Goal: Information Seeking & Learning: Learn about a topic

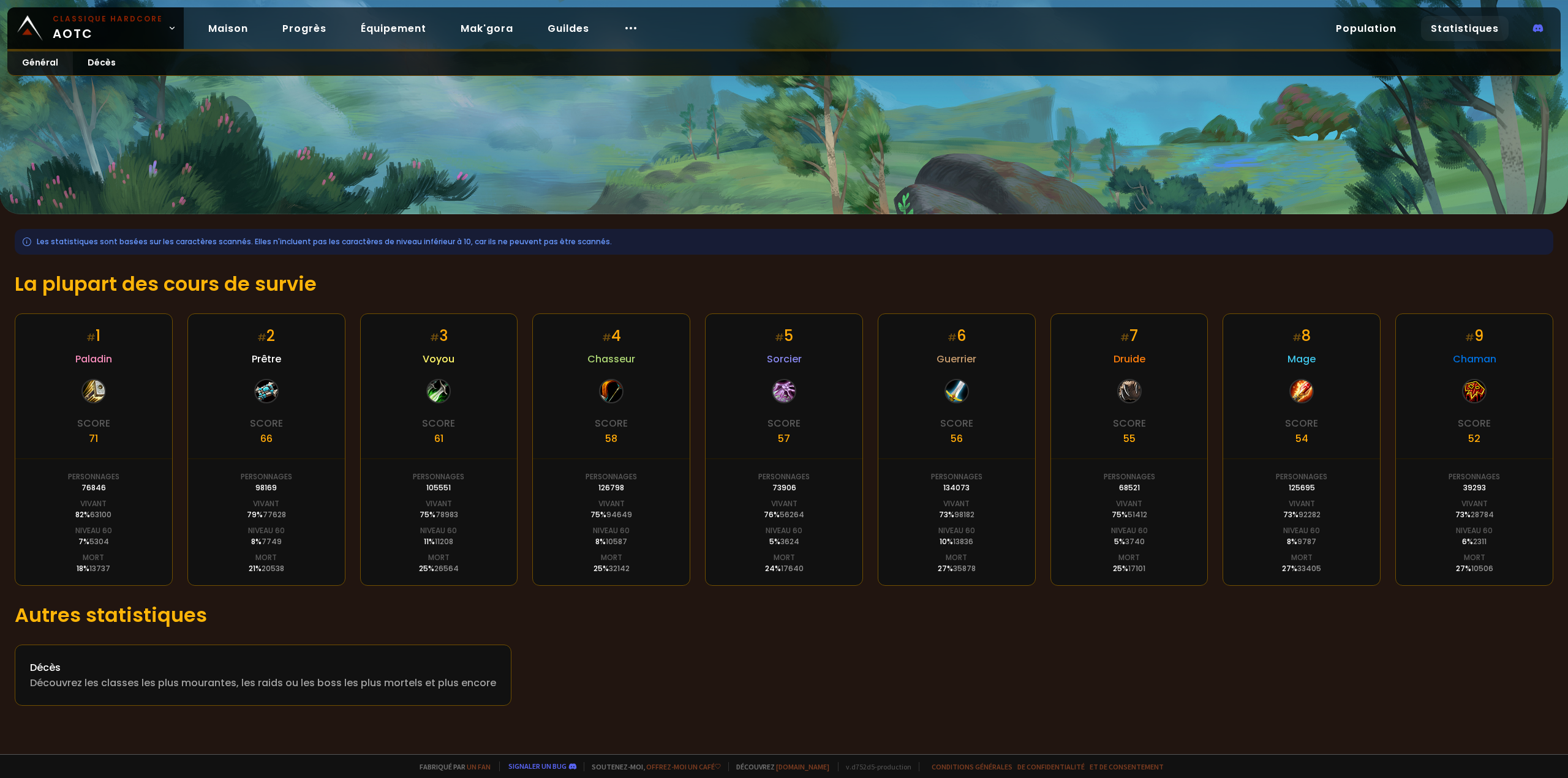
drag, startPoint x: 616, startPoint y: 346, endPoint x: 629, endPoint y: 365, distance: 23.0
click at [624, 361] on div "# 4 Chasseur Score 58 Personnages 126798 Vivant 75 % 94649 Niveau 60 8 % 10587 …" at bounding box center [611, 449] width 158 height 273
click at [620, 364] on font "Chasseur" at bounding box center [611, 359] width 48 height 14
click at [306, 30] on font "Progrès" at bounding box center [304, 28] width 44 height 14
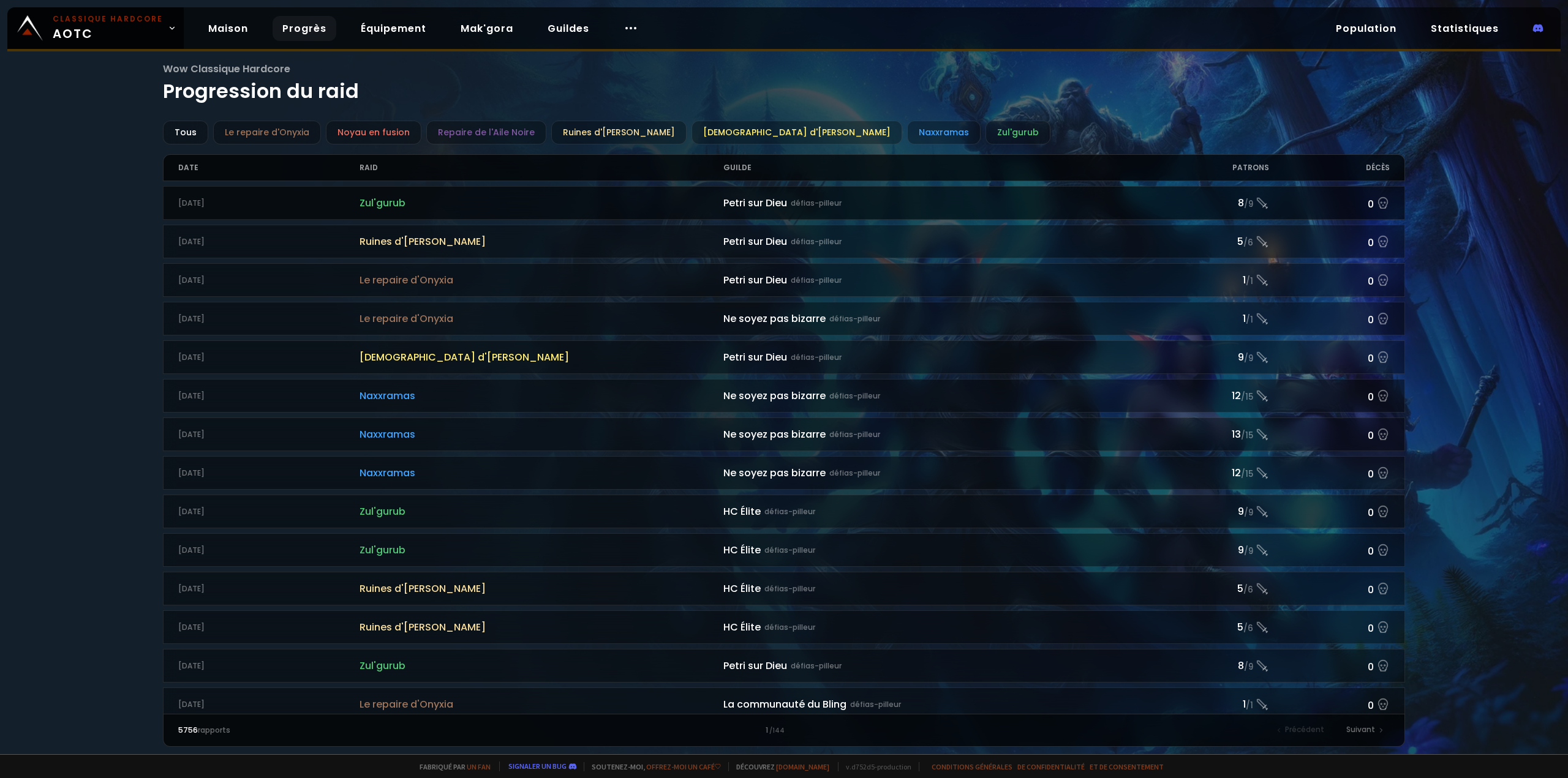
click at [392, 202] on font "Zul'gurub" at bounding box center [382, 203] width 46 height 14
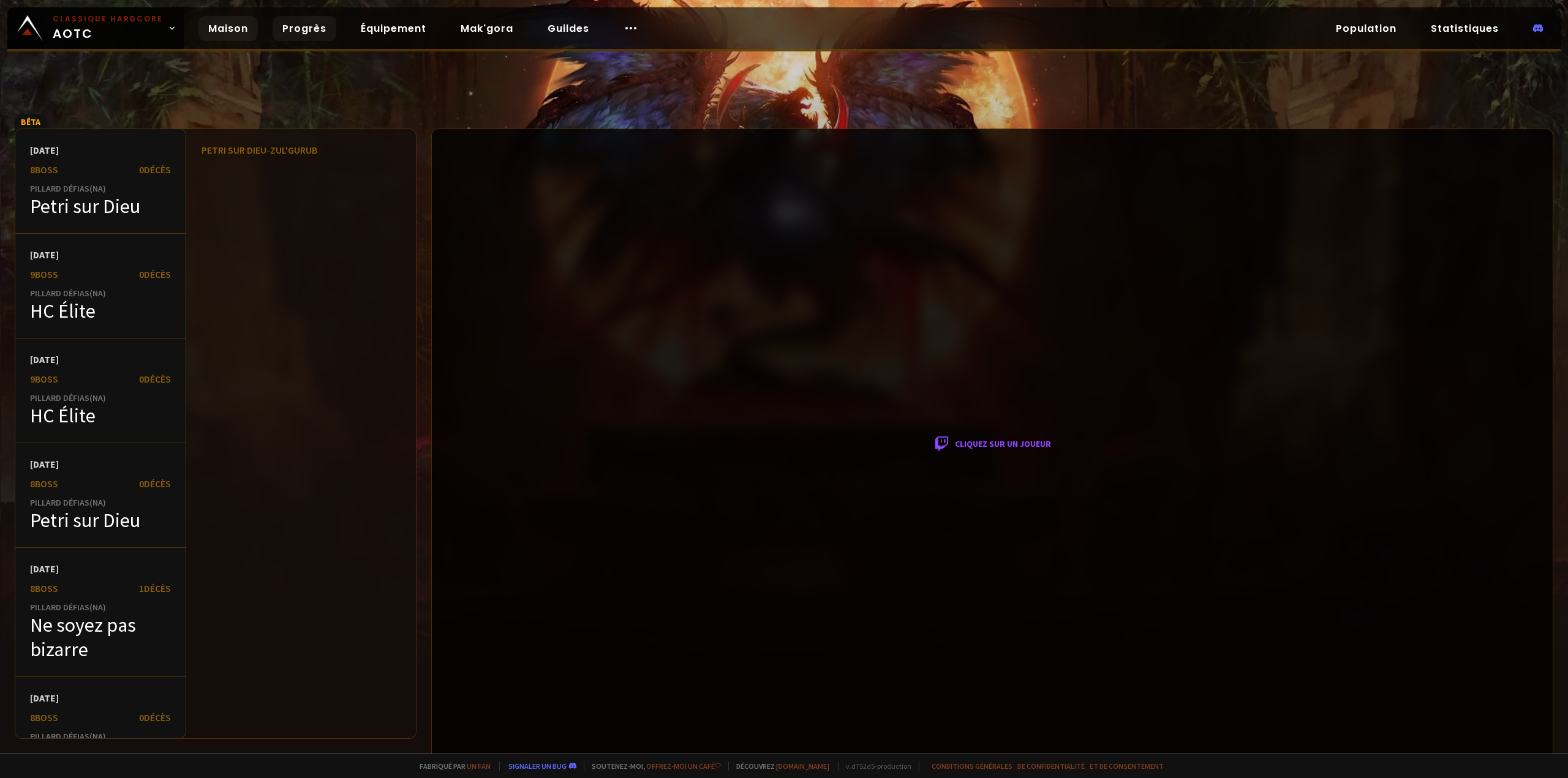
click at [224, 27] on font "Maison" at bounding box center [228, 28] width 40 height 14
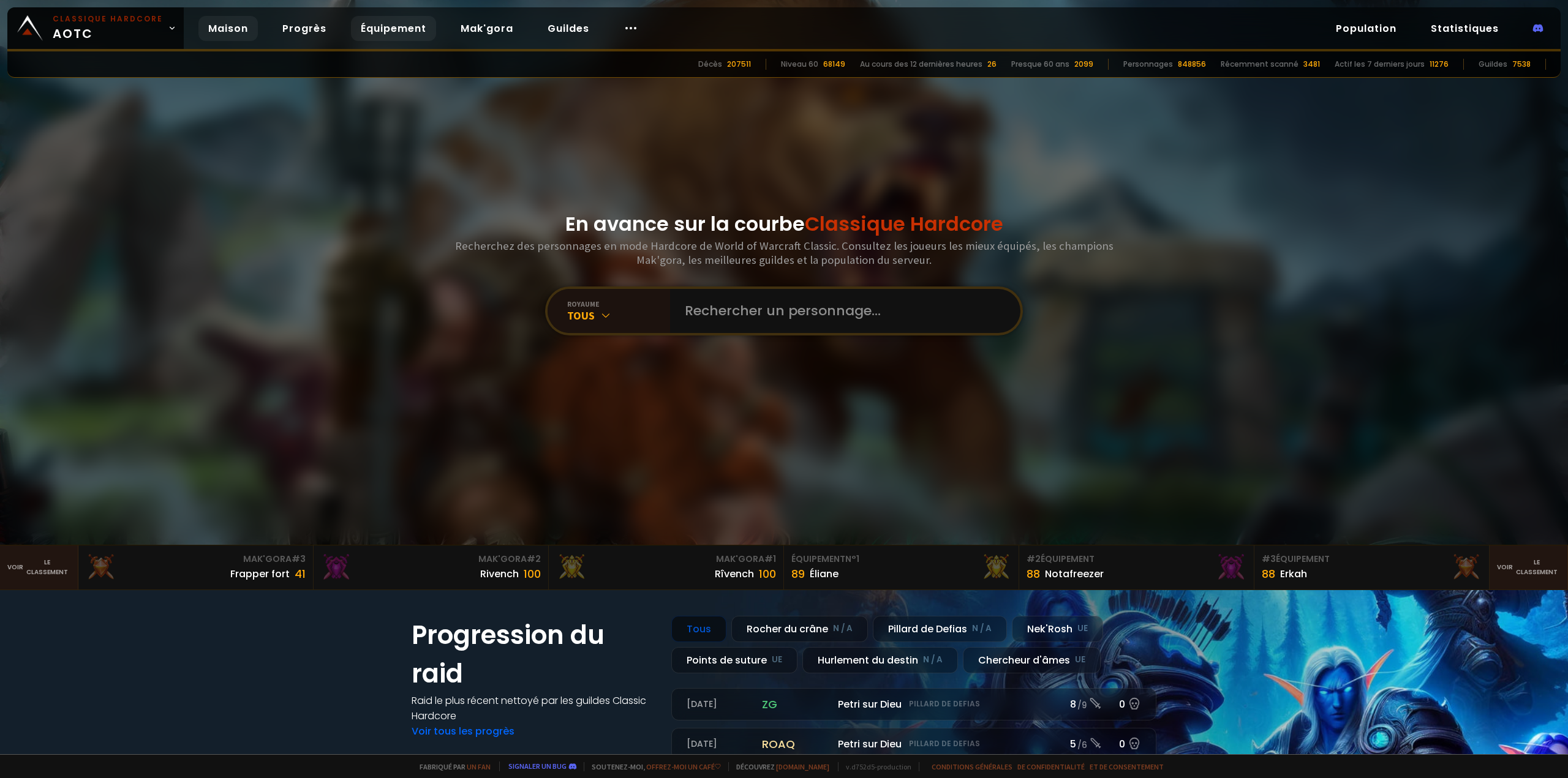
click at [384, 27] on font "Équipement" at bounding box center [394, 28] width 66 height 14
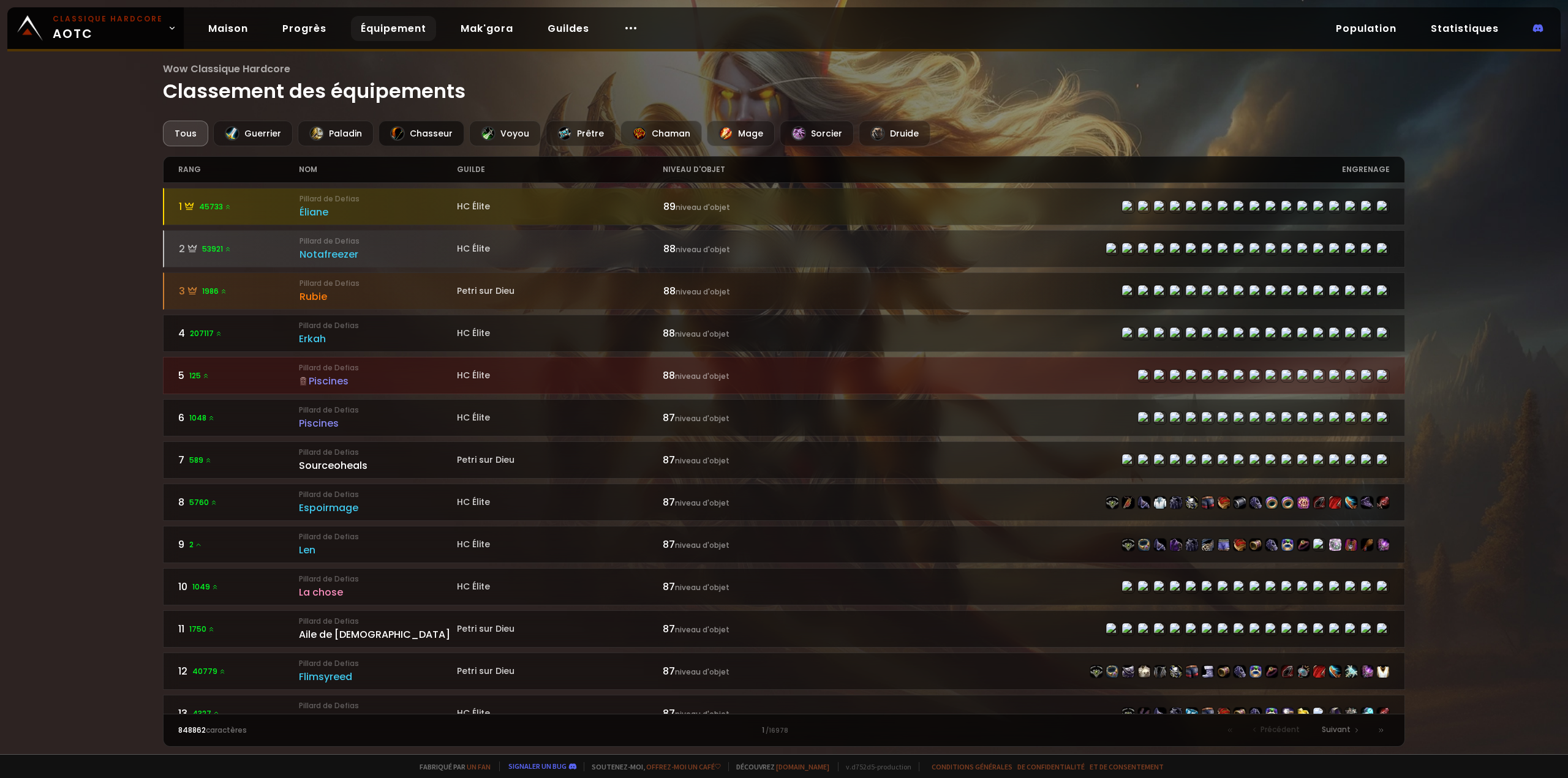
click at [430, 128] on font "Chasseur" at bounding box center [430, 134] width 43 height 12
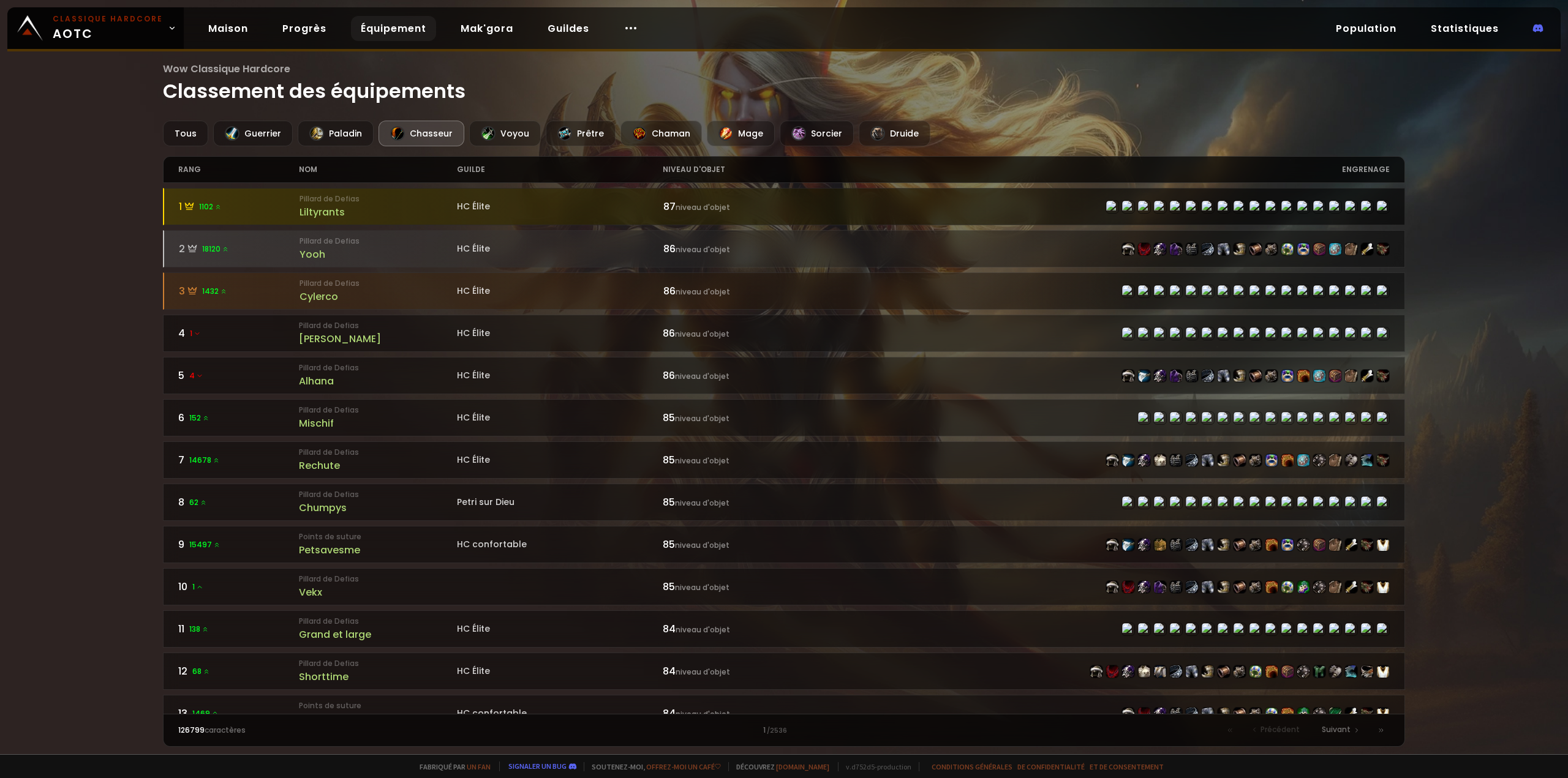
click at [322, 205] on font "Liltyrants" at bounding box center [322, 212] width 45 height 14
click at [319, 205] on font "Liltyrants" at bounding box center [322, 212] width 45 height 14
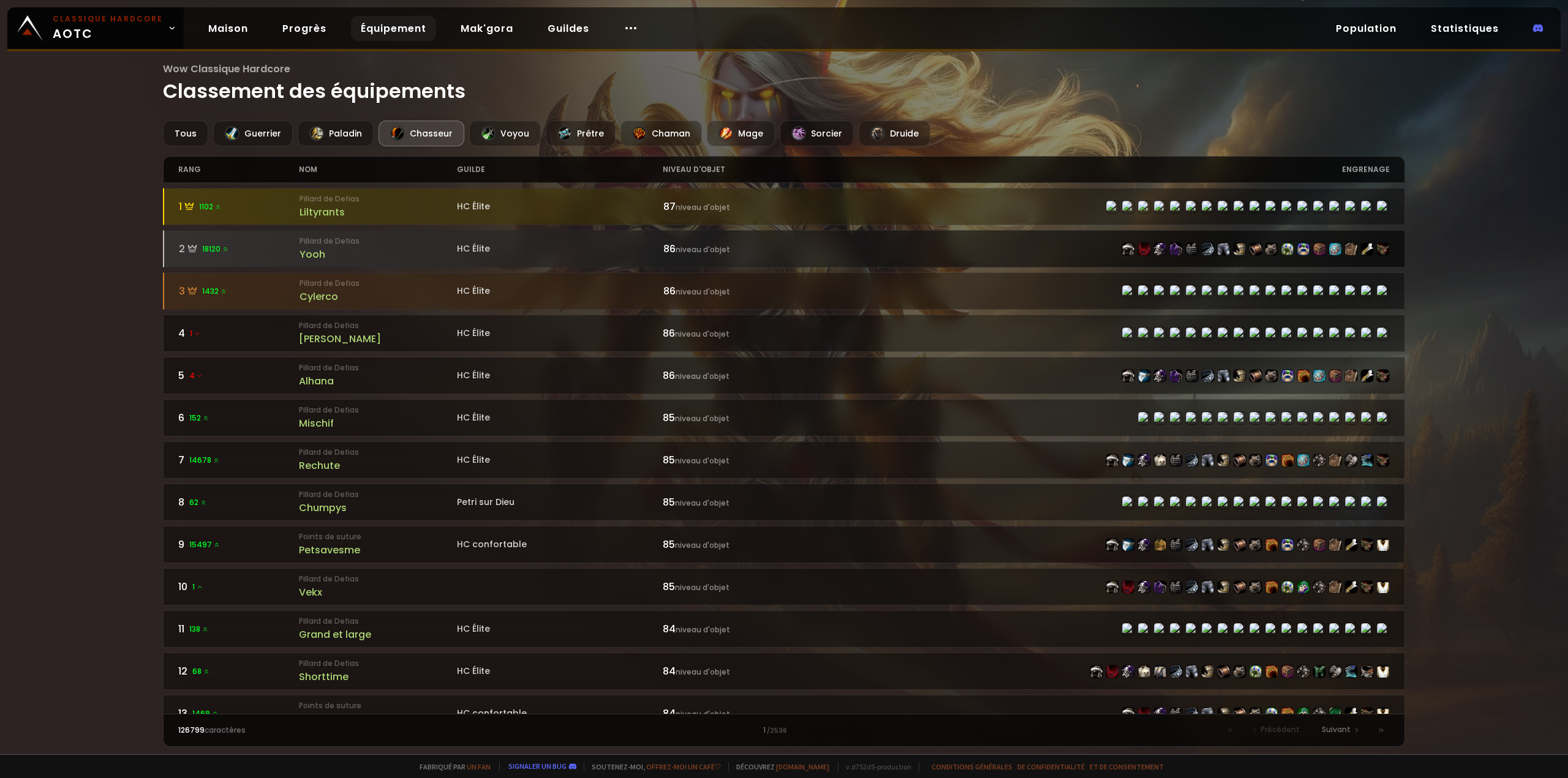
click at [305, 254] on font "Yooh" at bounding box center [312, 255] width 26 height 14
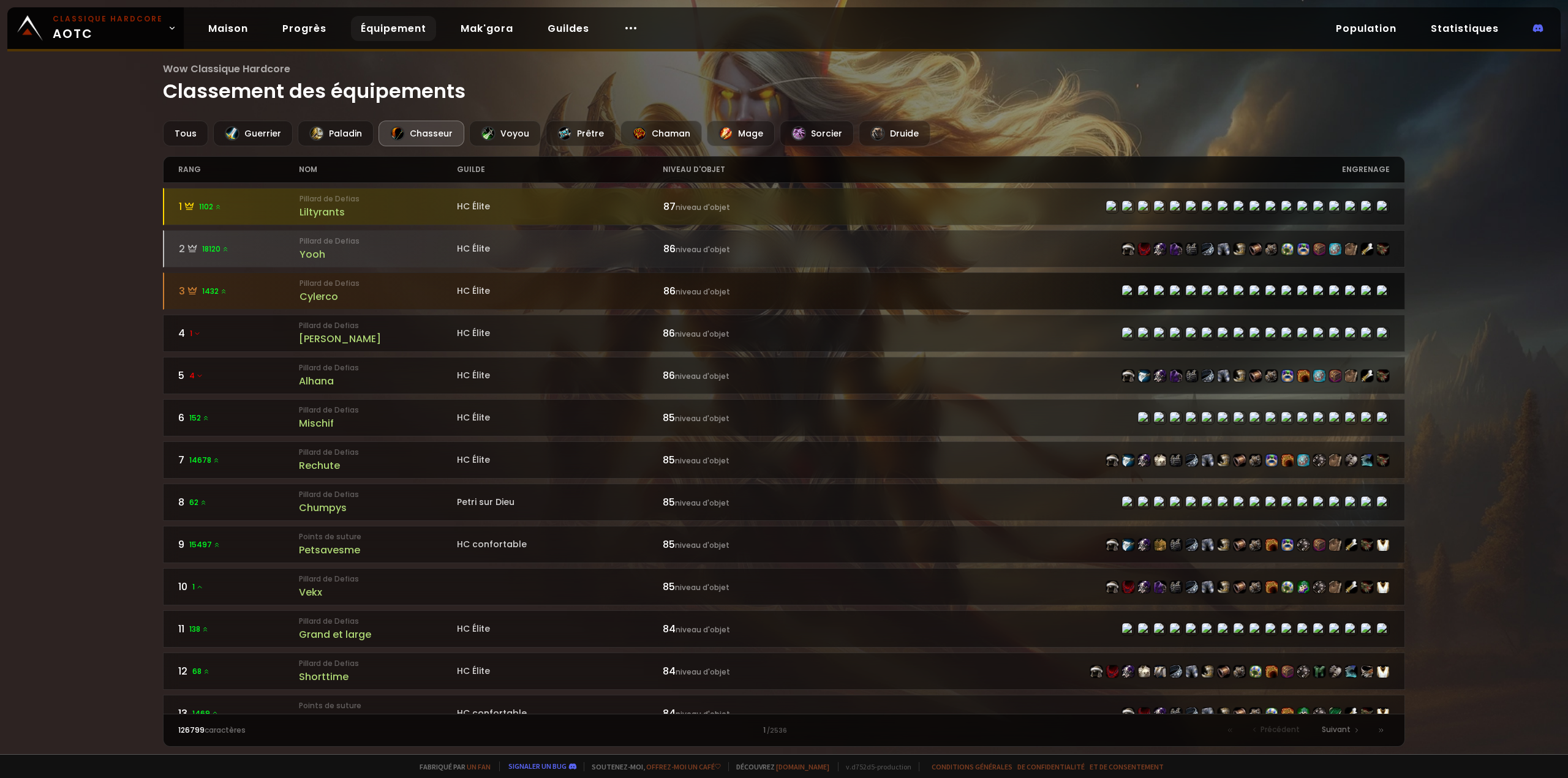
click at [317, 293] on font "Cylerco" at bounding box center [318, 297] width 38 height 14
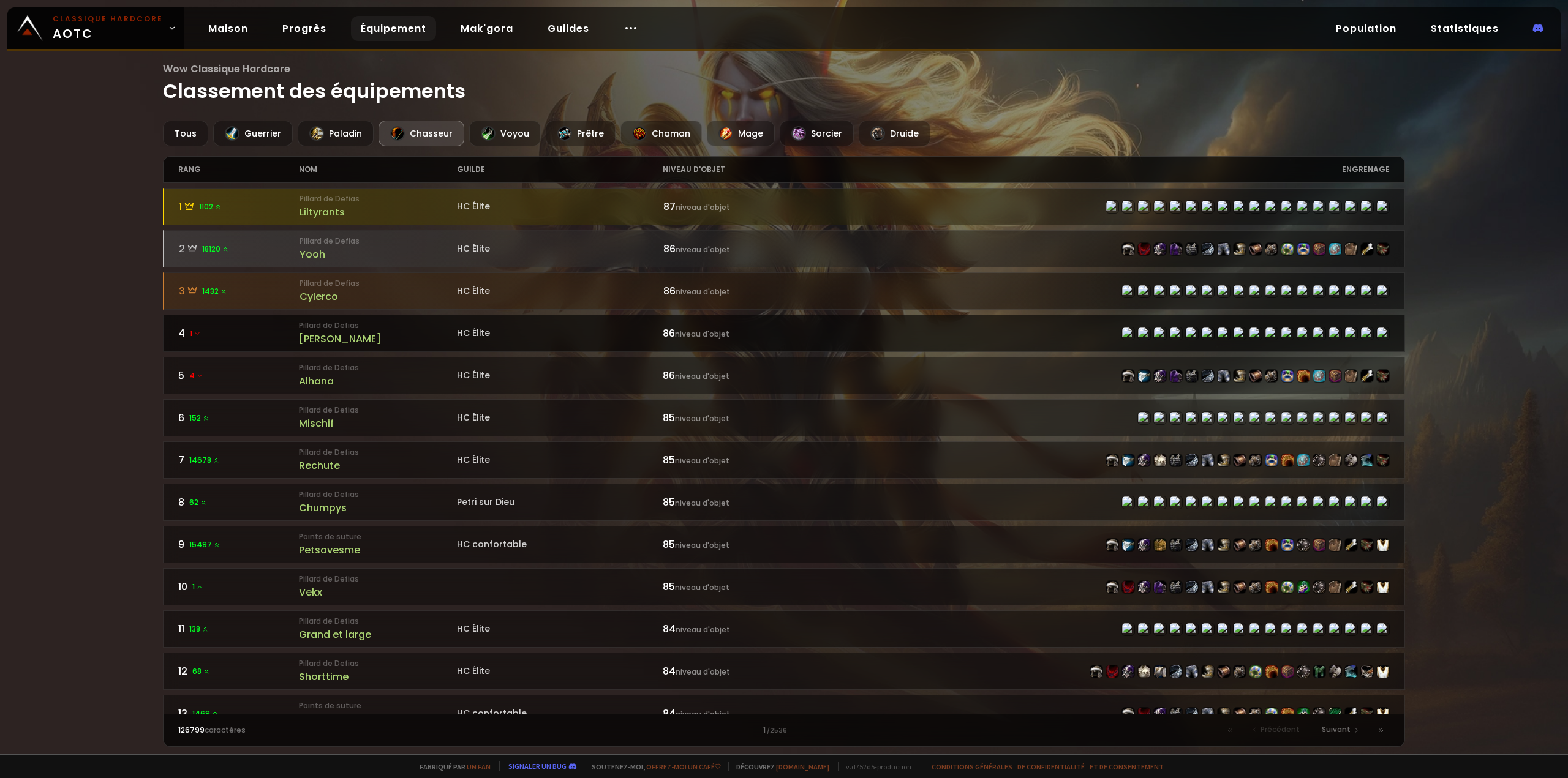
click at [310, 332] on font "[PERSON_NAME]" at bounding box center [340, 339] width 82 height 14
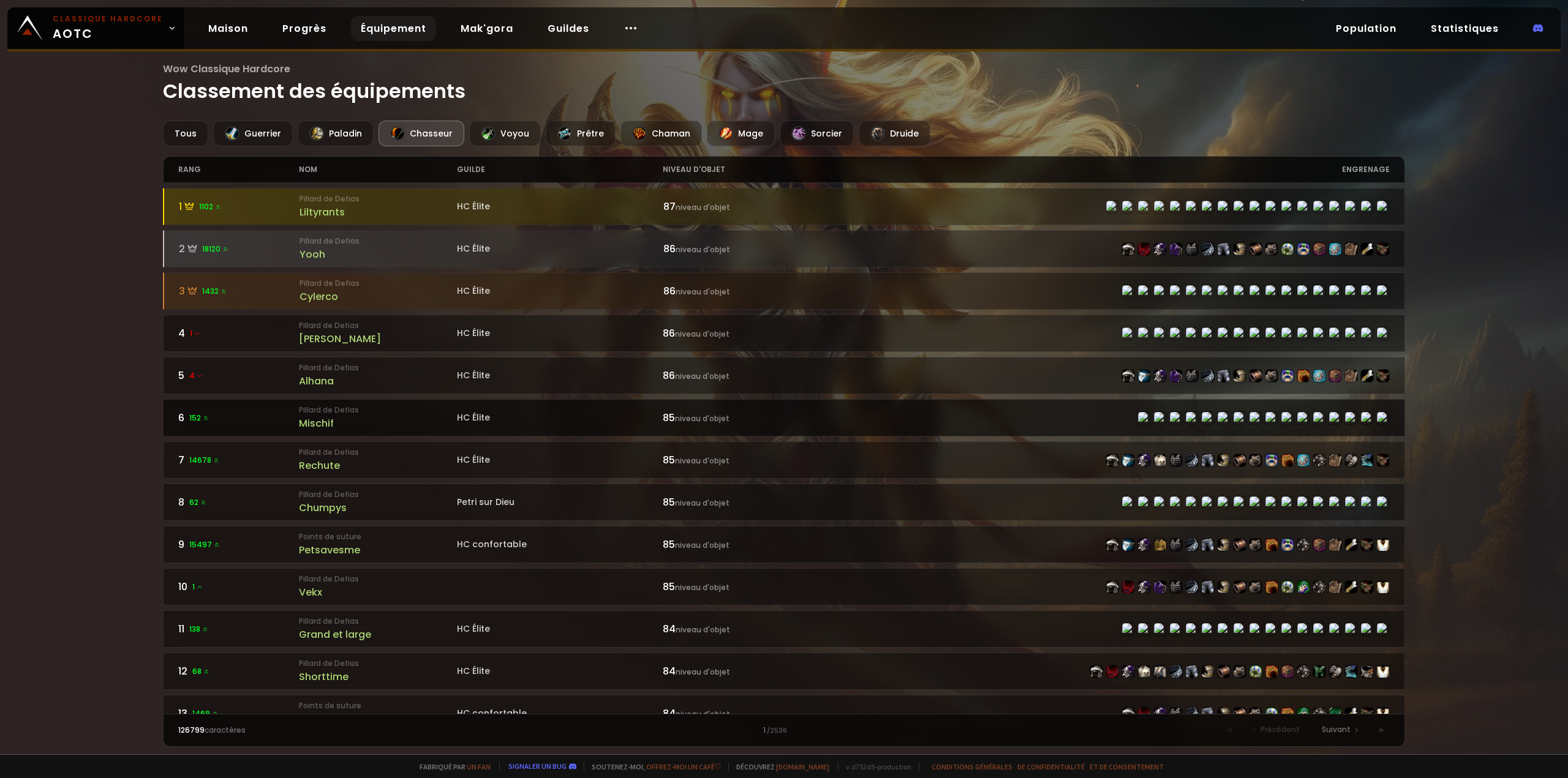
click at [328, 416] on font "Mischif" at bounding box center [316, 423] width 35 height 14
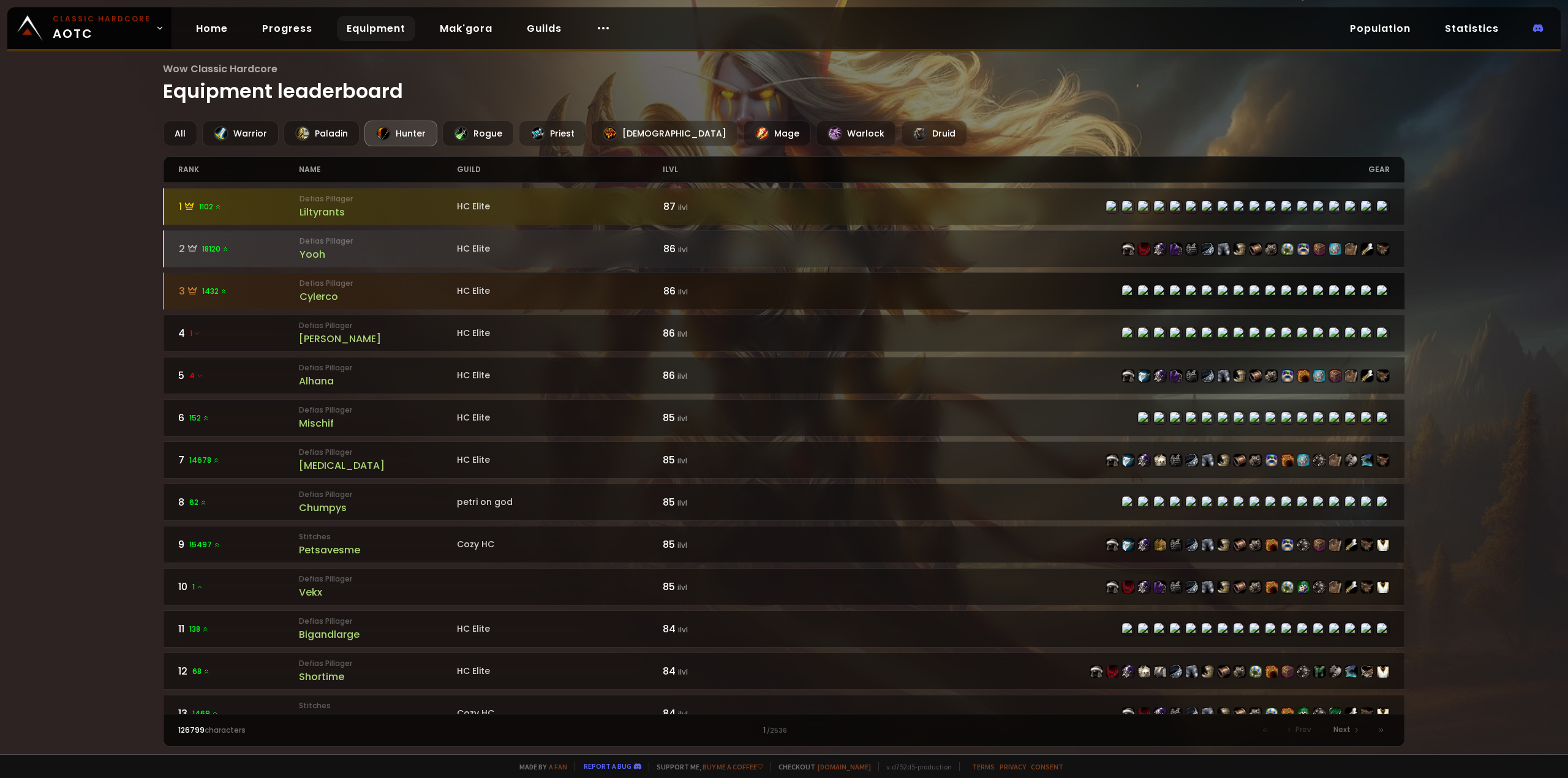
click at [324, 289] on div "Cylerco" at bounding box center [377, 297] width 157 height 16
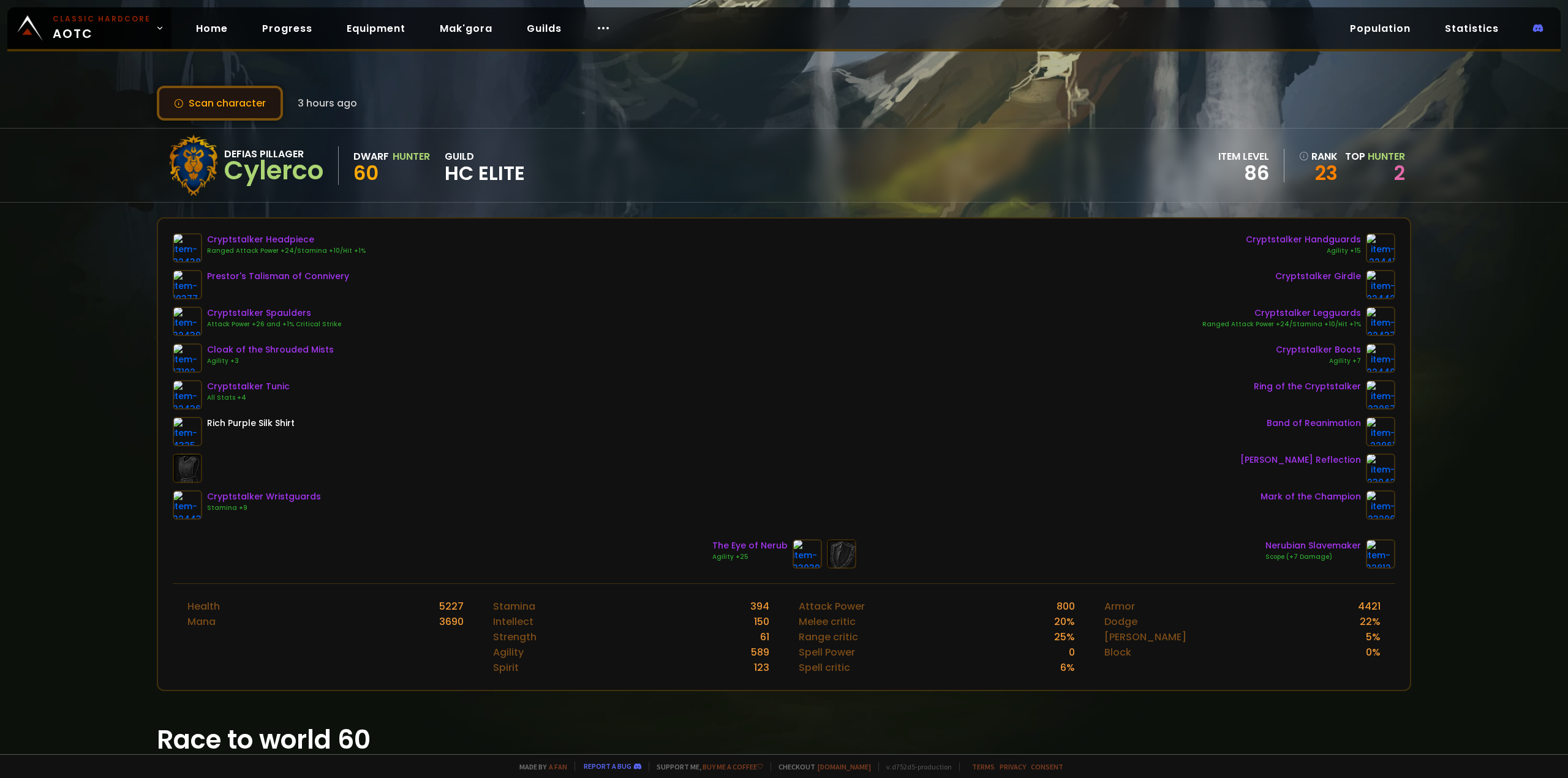
click at [217, 98] on button "Scan character" at bounding box center [220, 103] width 126 height 35
click at [277, 27] on link "Progress" at bounding box center [287, 28] width 70 height 25
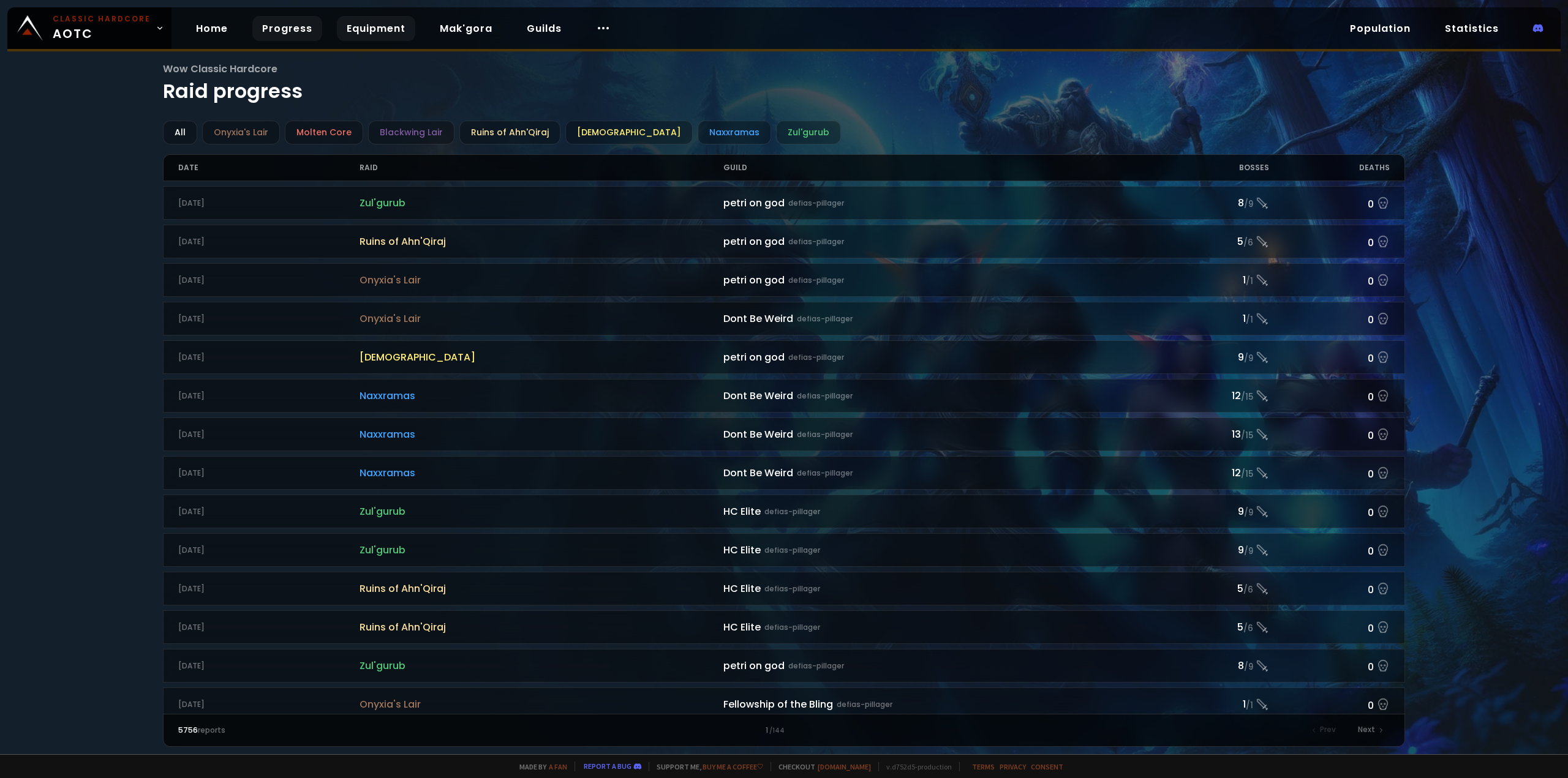
click at [373, 30] on link "Equipment" at bounding box center [376, 28] width 78 height 25
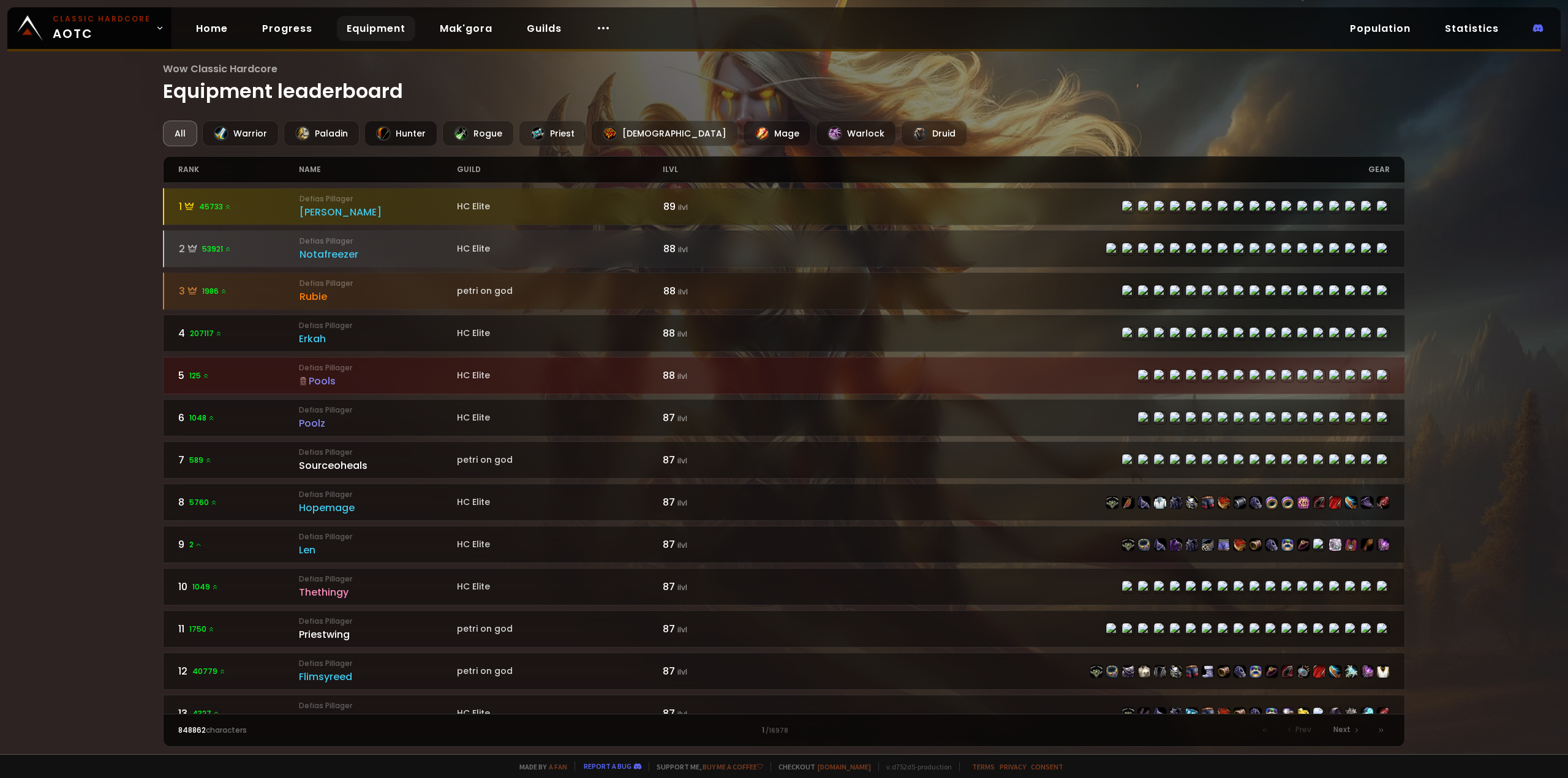
click at [394, 134] on div "Hunter" at bounding box center [400, 133] width 73 height 26
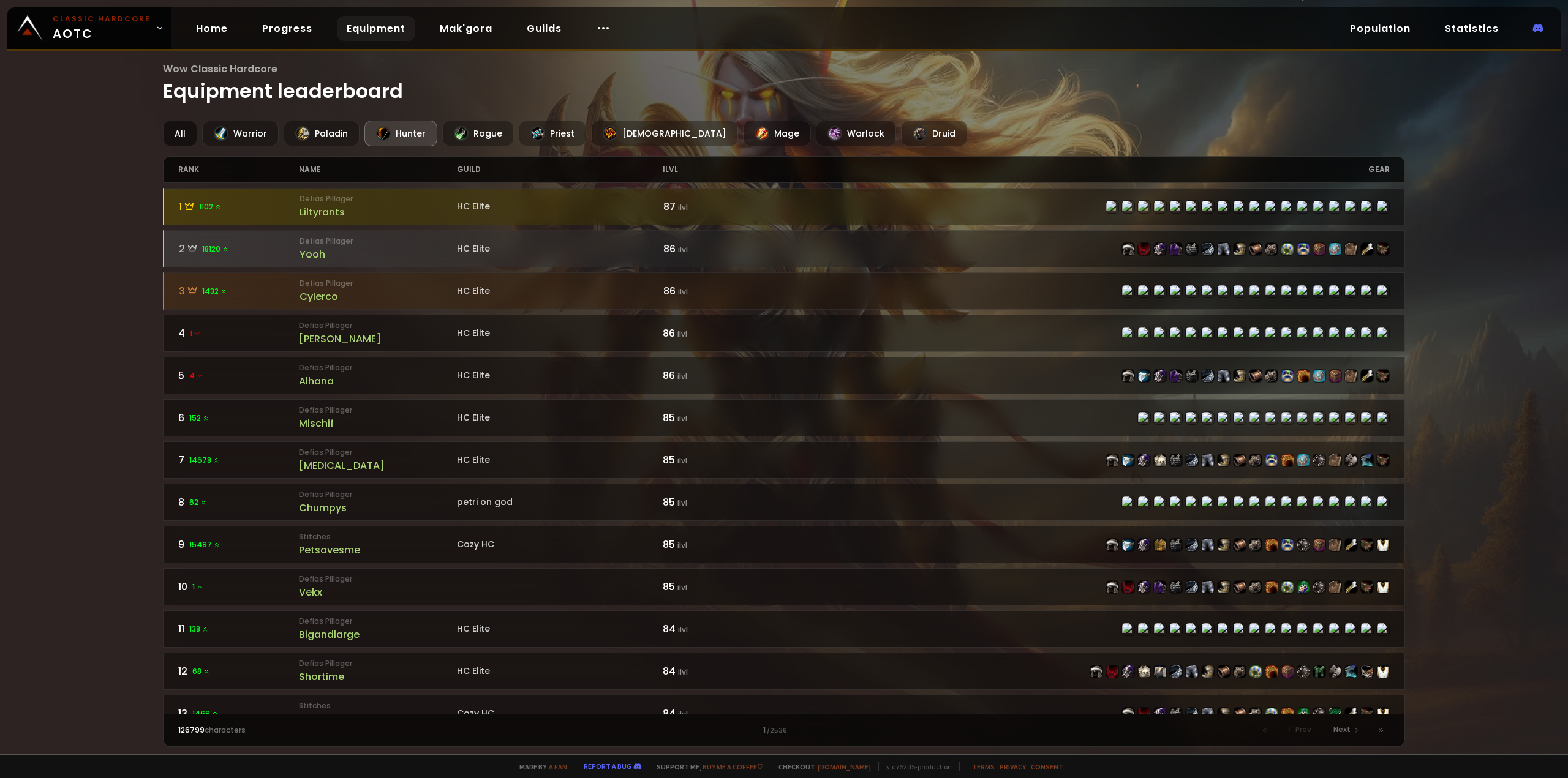
click at [177, 132] on div "All" at bounding box center [180, 133] width 34 height 26
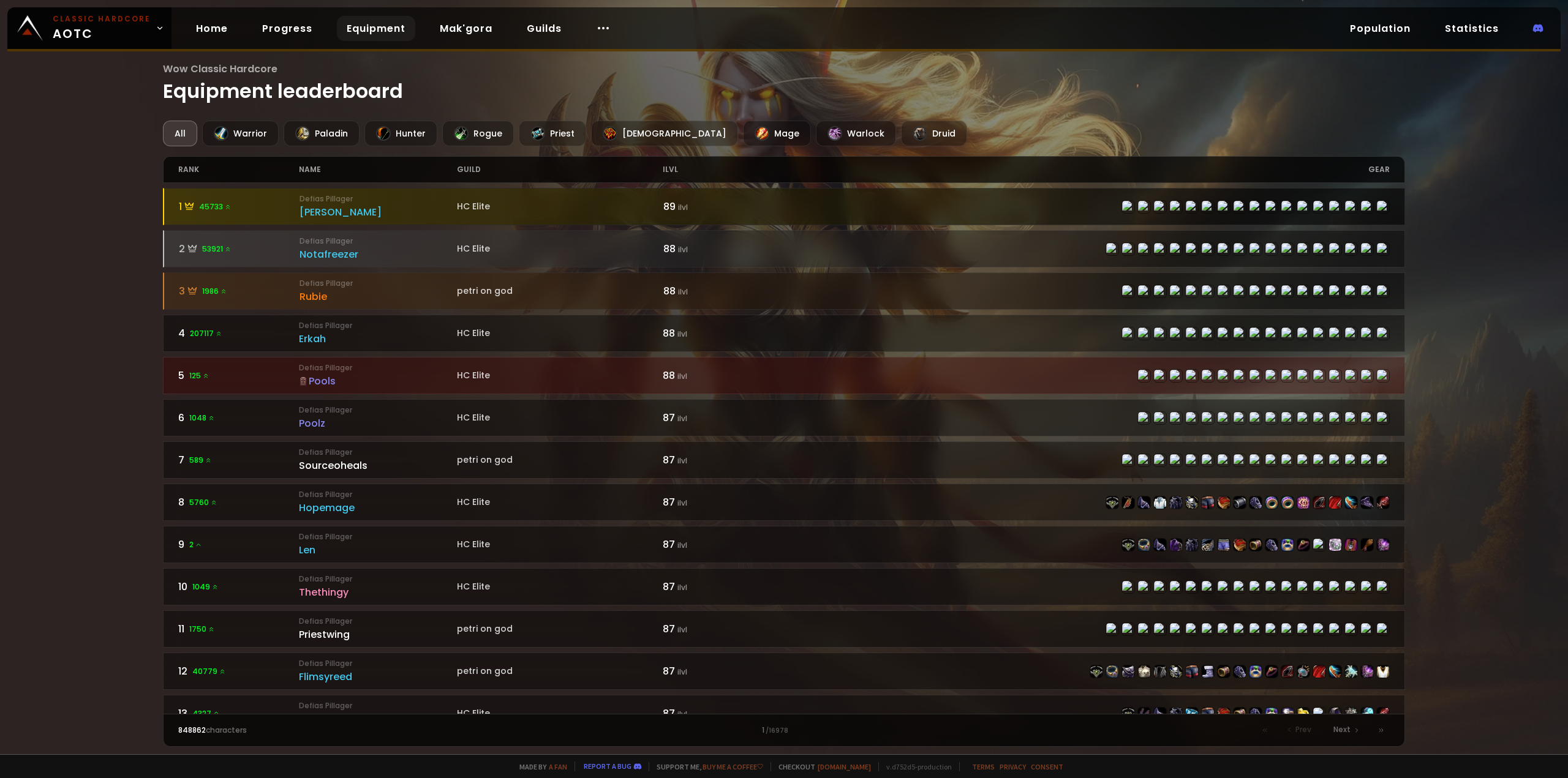
click at [320, 205] on div "[PERSON_NAME]" at bounding box center [377, 212] width 157 height 16
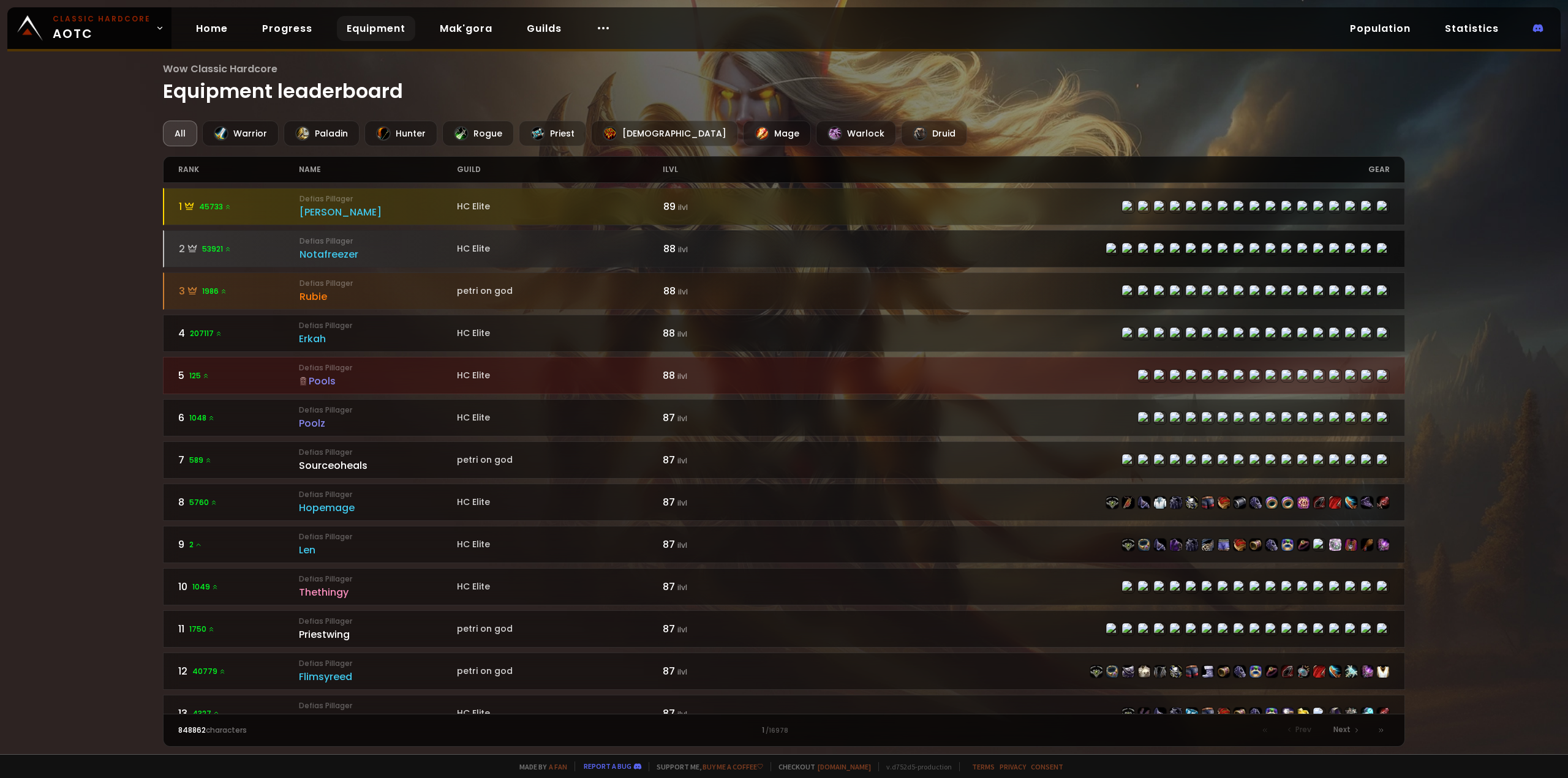
click at [331, 252] on div "Notafreezer" at bounding box center [377, 255] width 157 height 16
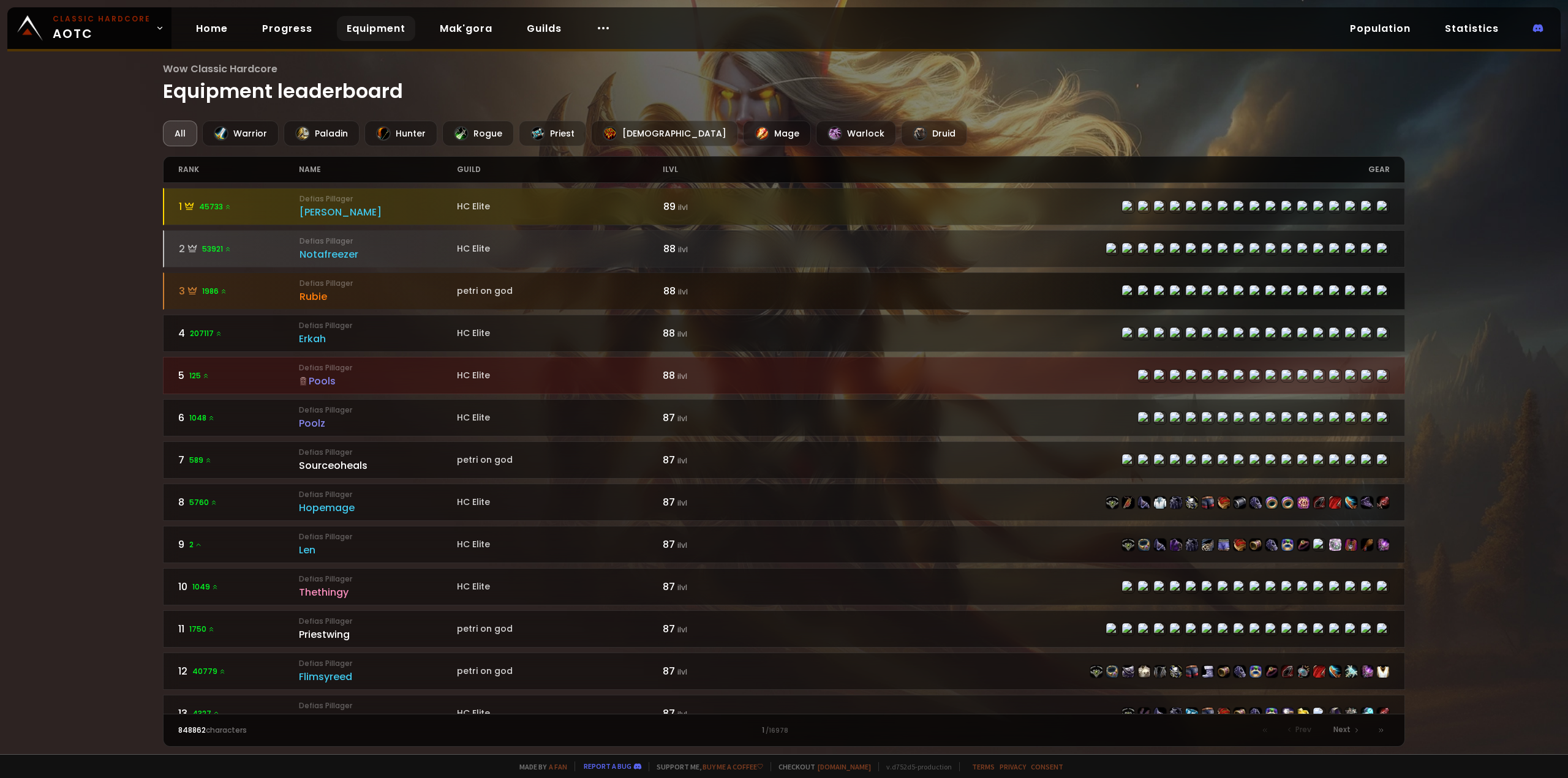
click at [314, 289] on div "Rubie" at bounding box center [377, 297] width 157 height 16
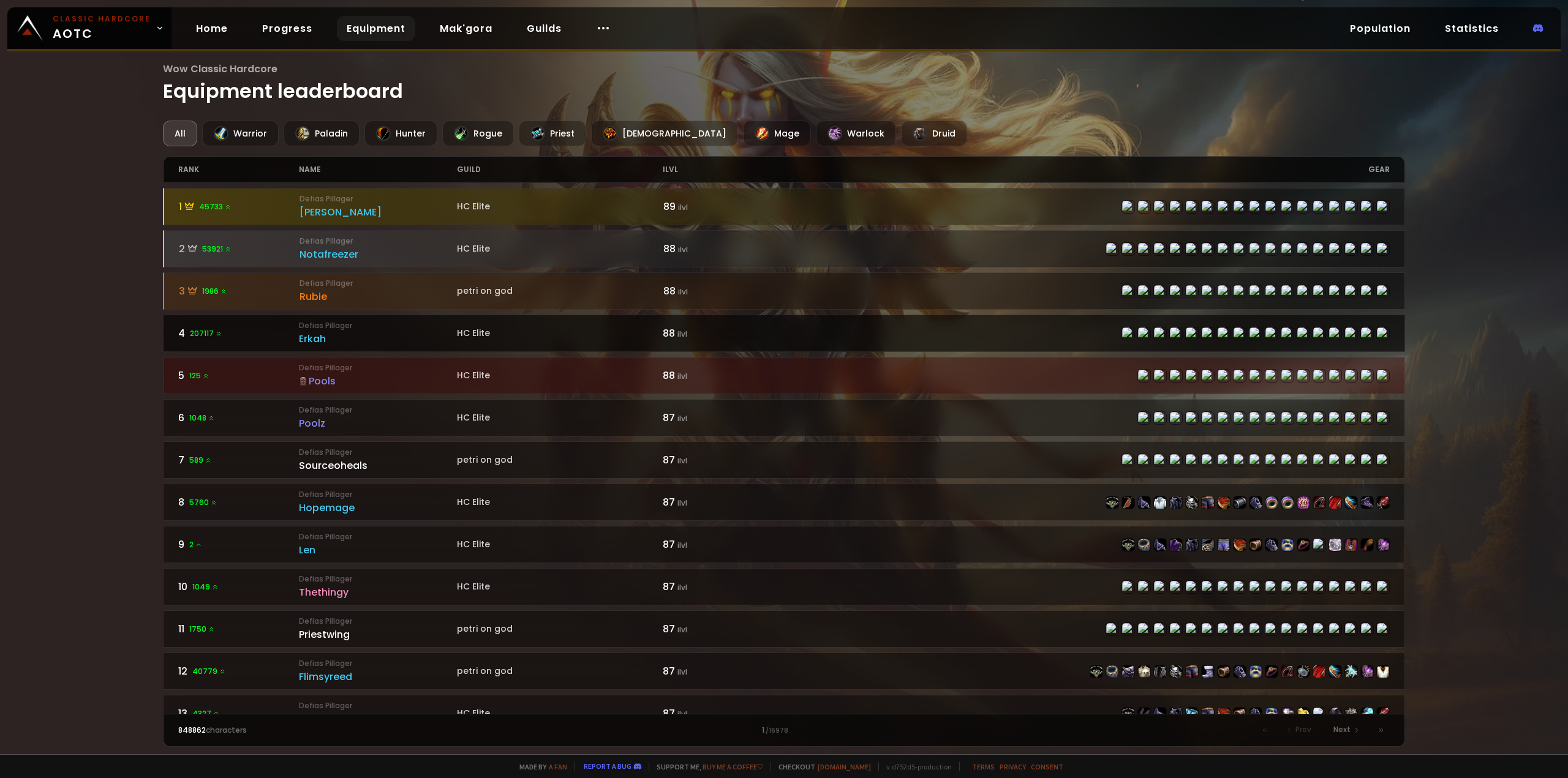
click at [309, 335] on div "Erkah" at bounding box center [377, 339] width 157 height 16
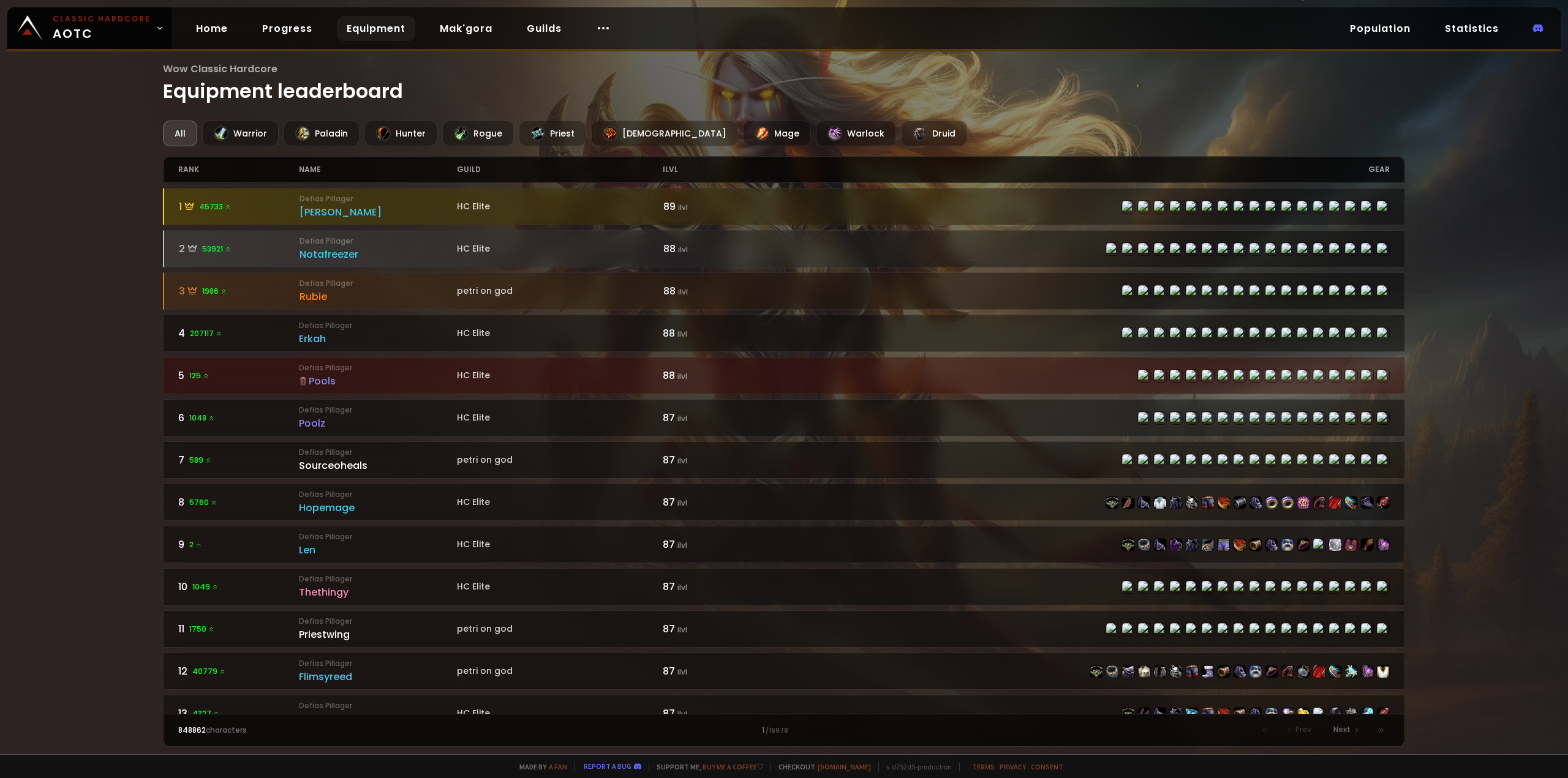
click at [317, 373] on div "Pools" at bounding box center [377, 381] width 157 height 16
click at [1384, 27] on link "Population" at bounding box center [1380, 28] width 80 height 25
